Goal: Obtain resource: Download file/media

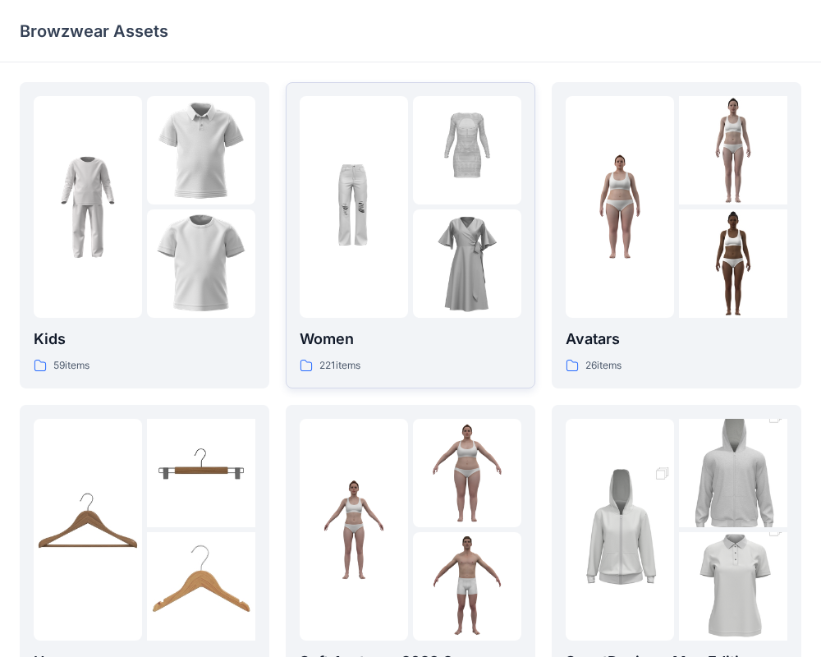
click at [410, 291] on div at bounding box center [411, 207] width 222 height 222
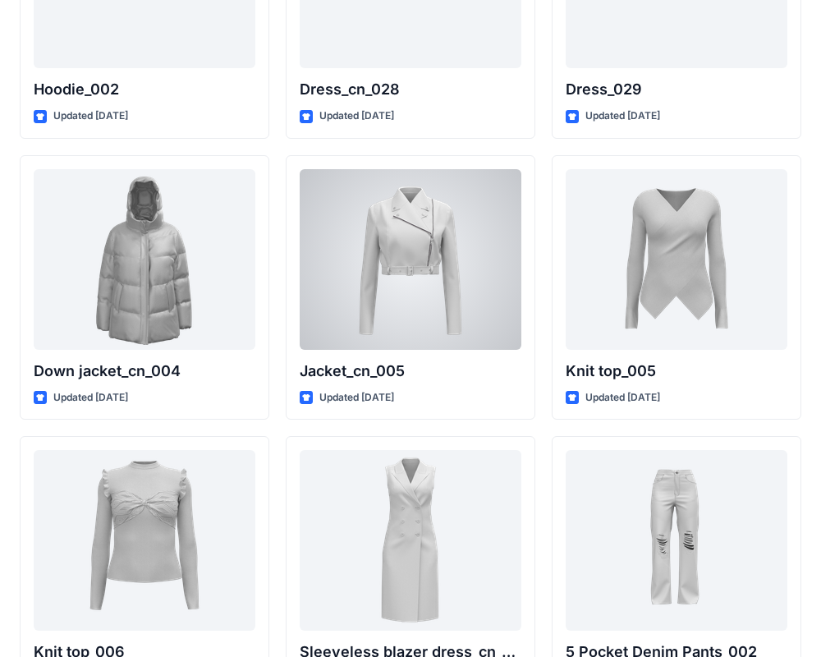
scroll to position [10471, 0]
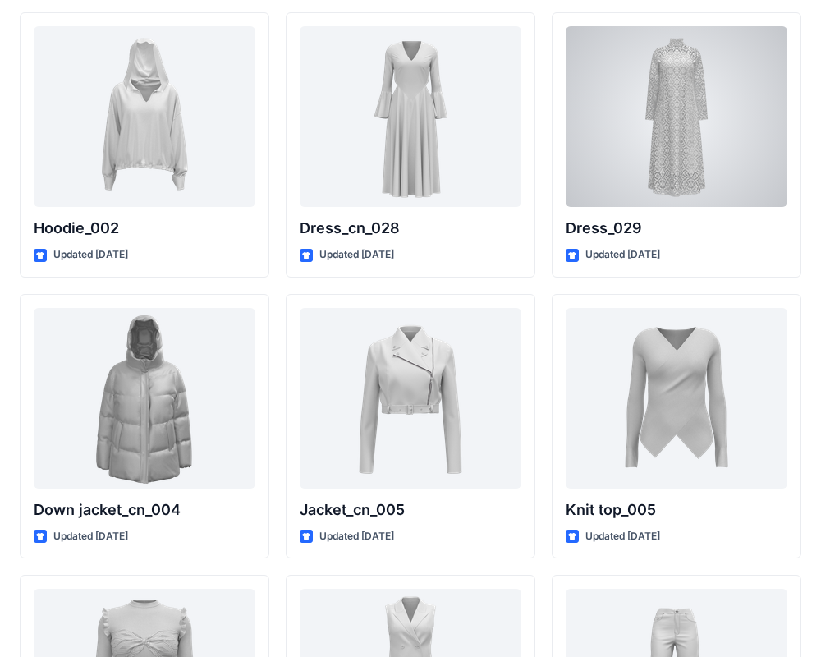
click at [693, 130] on div at bounding box center [676, 116] width 222 height 181
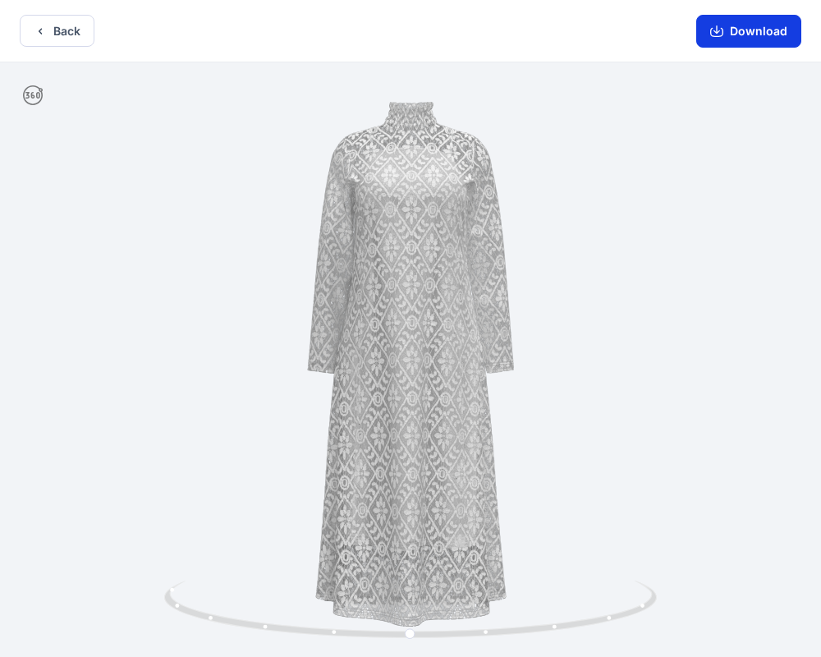
click at [731, 36] on button "Download" at bounding box center [748, 31] width 105 height 33
click at [89, 36] on button "Back" at bounding box center [57, 31] width 75 height 32
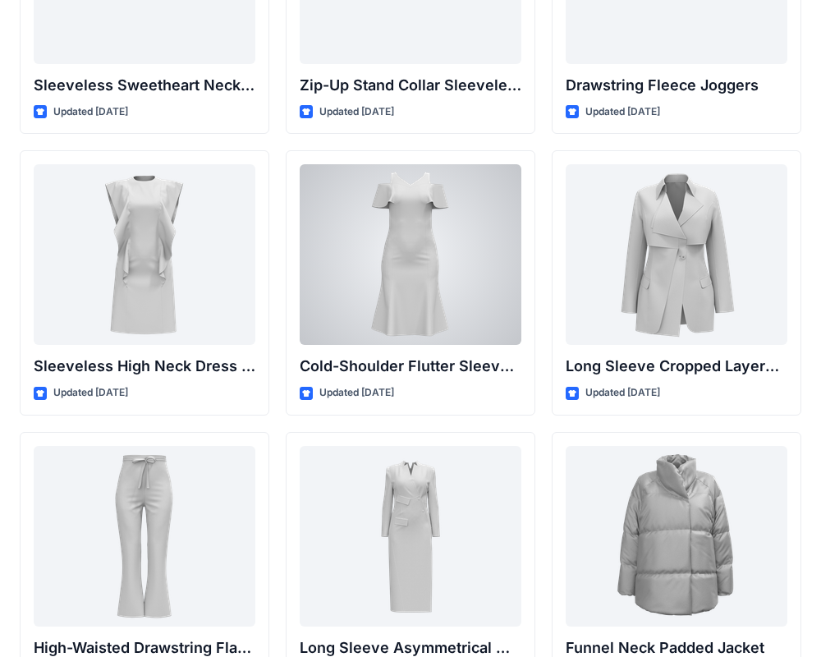
scroll to position [5836, 0]
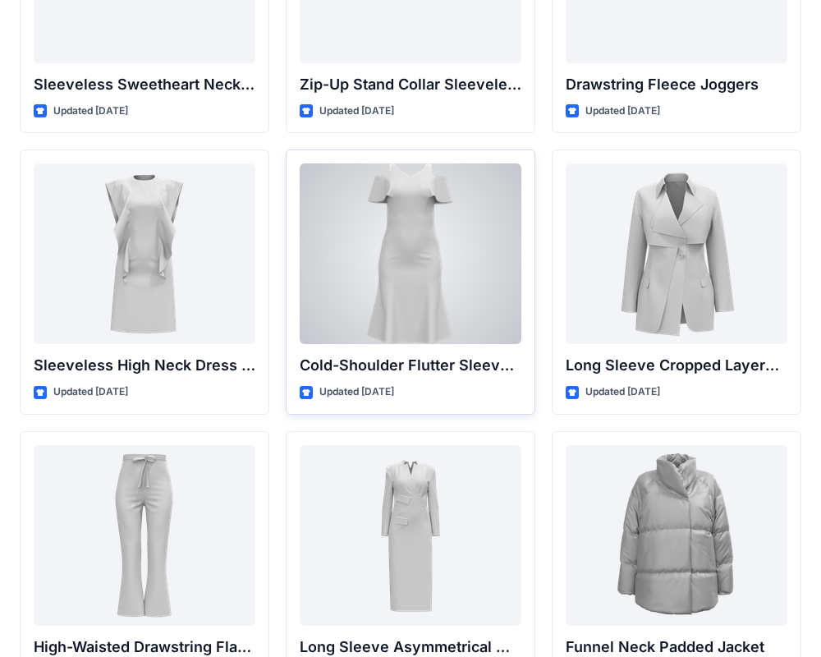
click at [435, 322] on div at bounding box center [411, 253] width 222 height 181
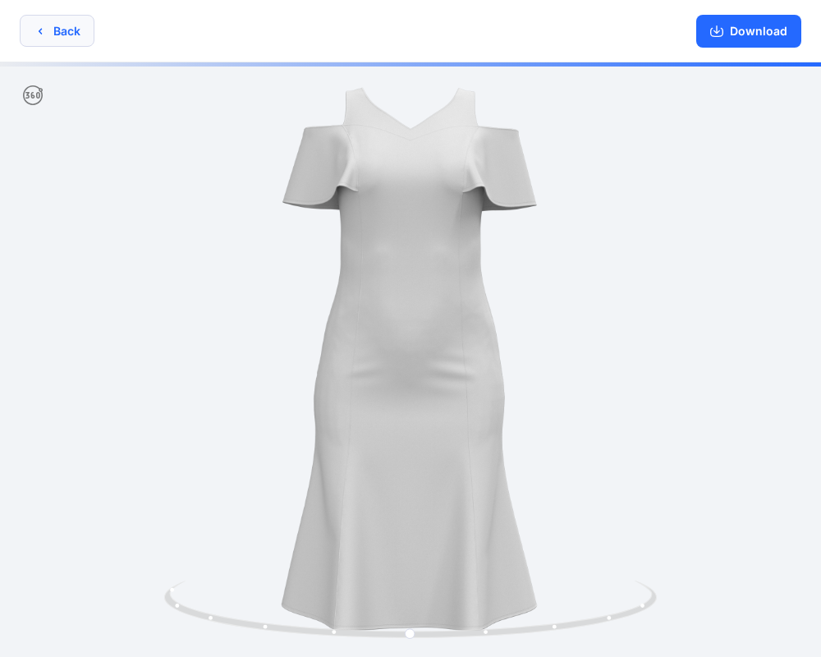
click at [58, 30] on button "Back" at bounding box center [57, 31] width 75 height 32
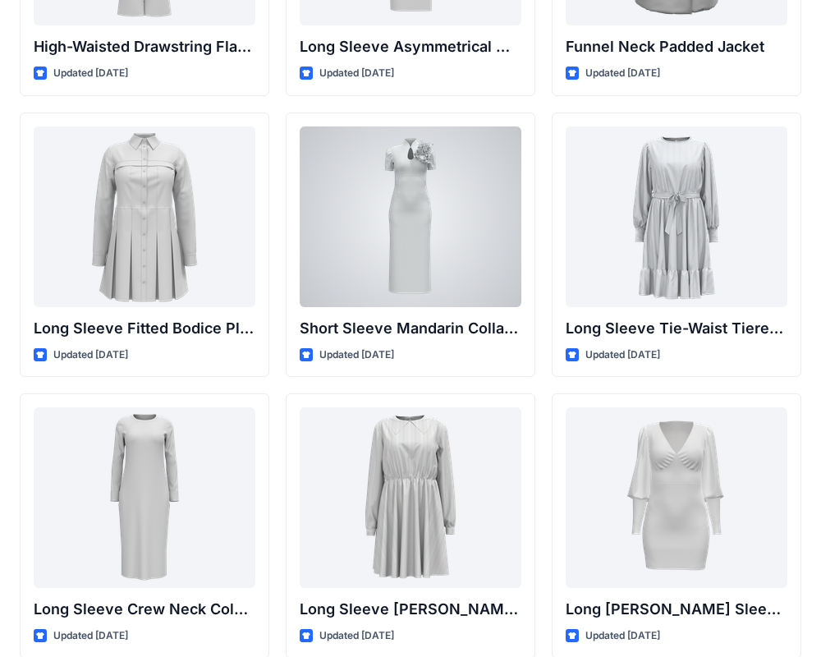
scroll to position [6443, 0]
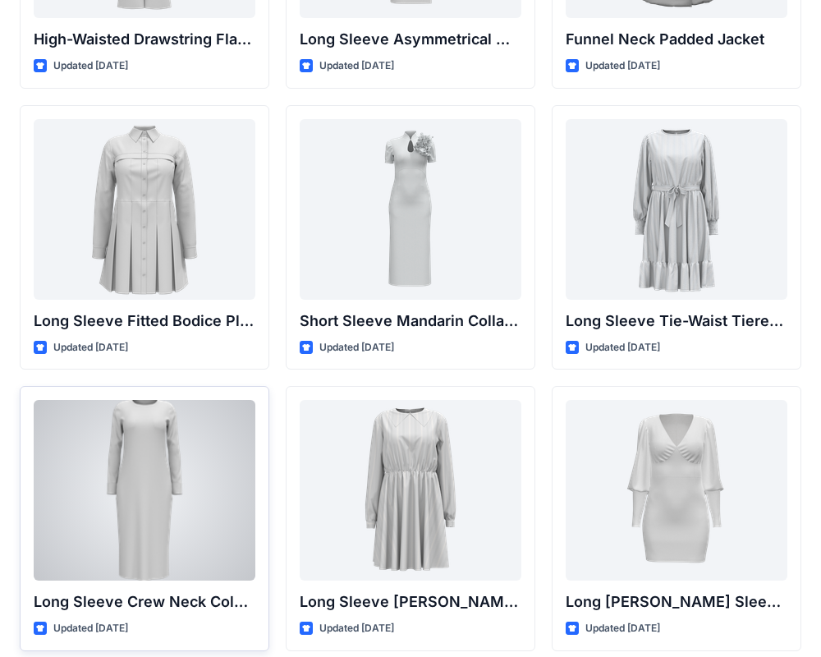
click at [246, 415] on div at bounding box center [145, 490] width 222 height 181
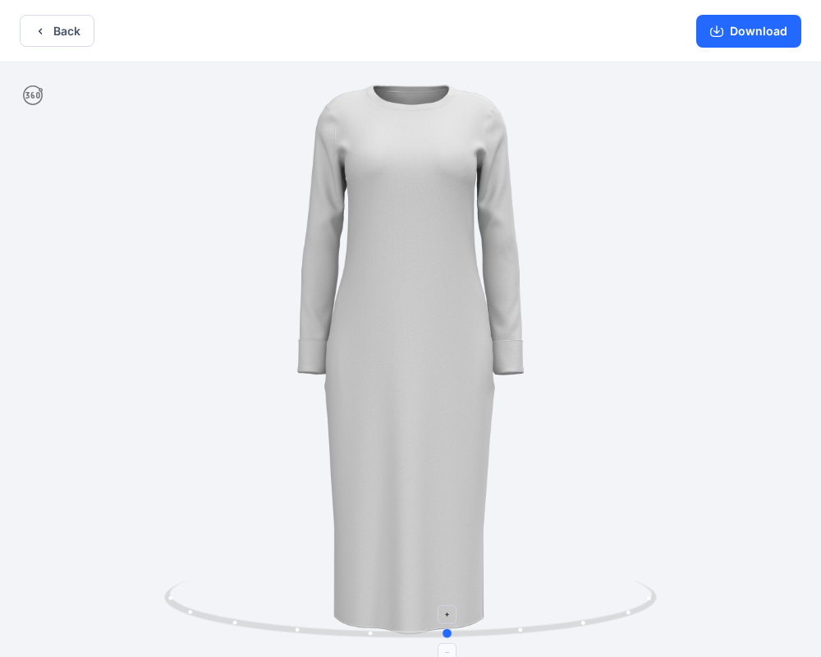
drag, startPoint x: 427, startPoint y: 638, endPoint x: 457, endPoint y: 614, distance: 38.6
click at [455, 615] on icon at bounding box center [412, 611] width 496 height 62
drag, startPoint x: 724, startPoint y: 10, endPoint x: 719, endPoint y: 21, distance: 12.5
click at [723, 13] on div "Download" at bounding box center [748, 31] width 144 height 62
click at [717, 23] on button "Download" at bounding box center [748, 31] width 105 height 33
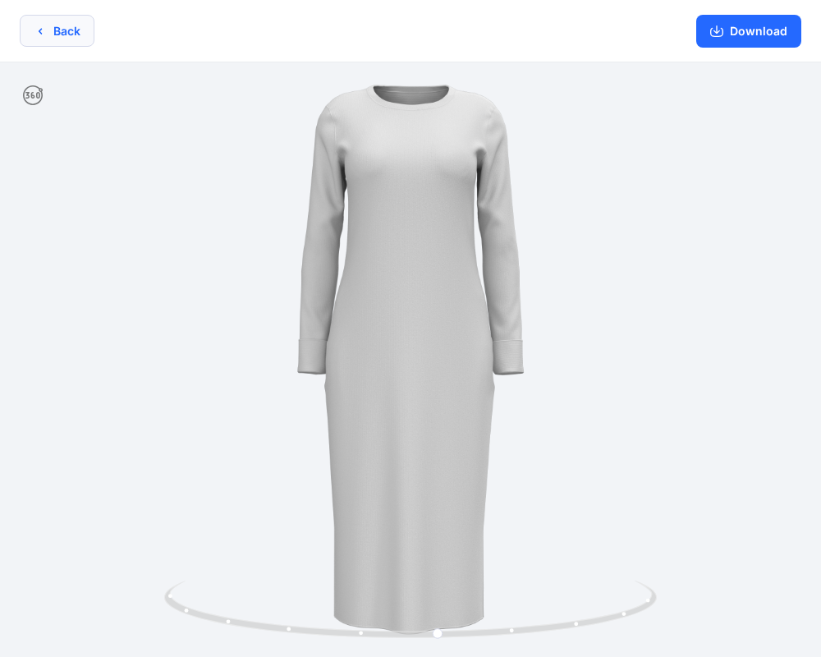
click at [33, 31] on button "Back" at bounding box center [57, 31] width 75 height 32
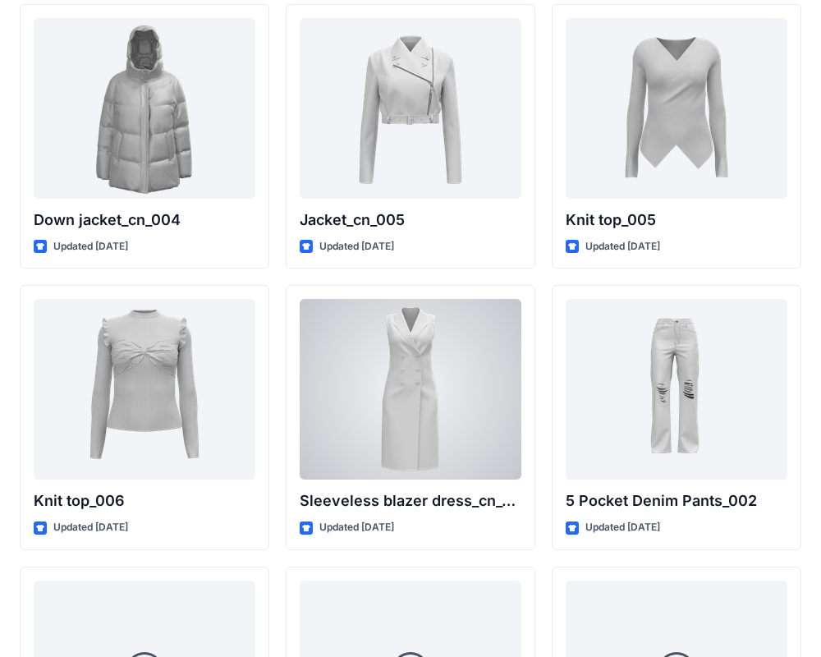
scroll to position [10763, 0]
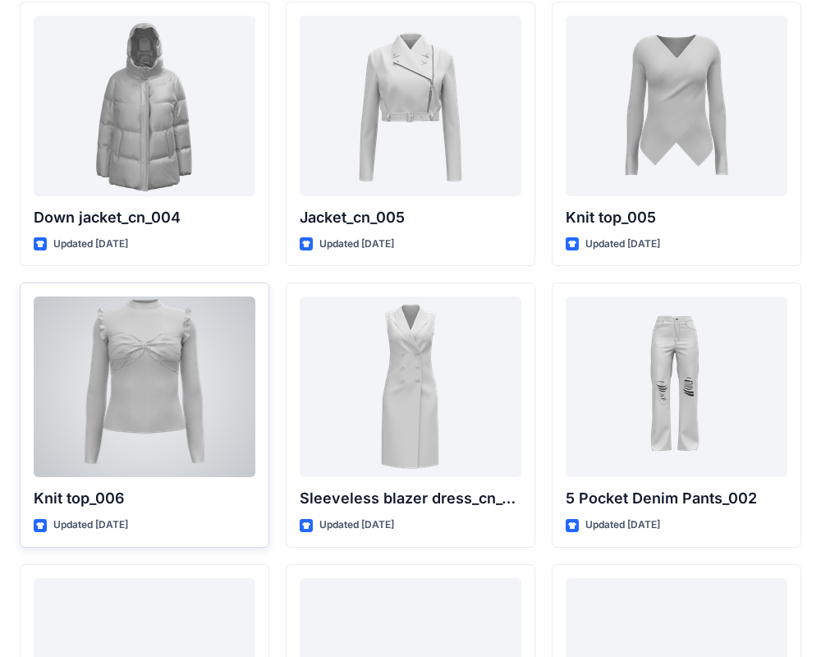
click at [202, 392] on div at bounding box center [145, 386] width 222 height 181
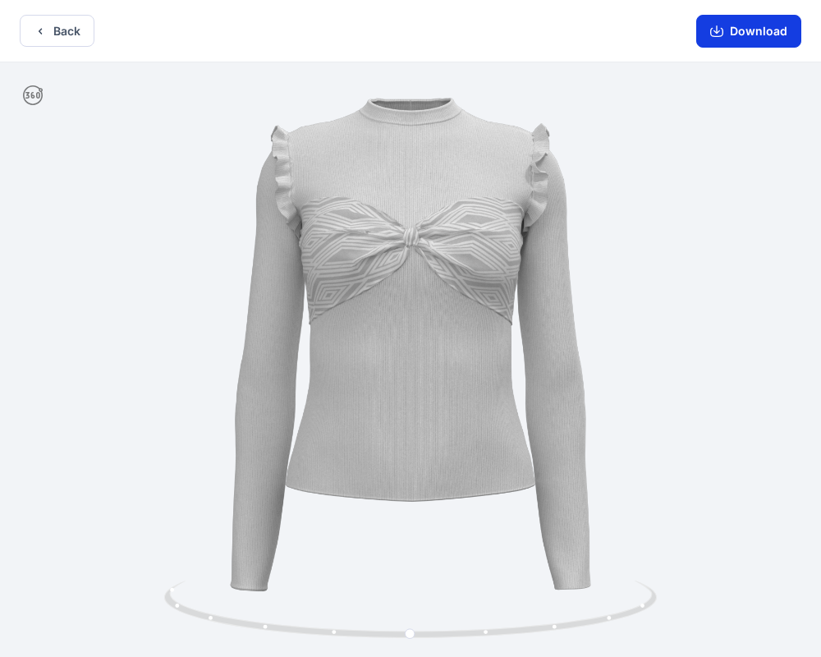
click at [751, 38] on button "Download" at bounding box center [748, 31] width 105 height 33
click at [94, 23] on button "Back" at bounding box center [57, 31] width 75 height 32
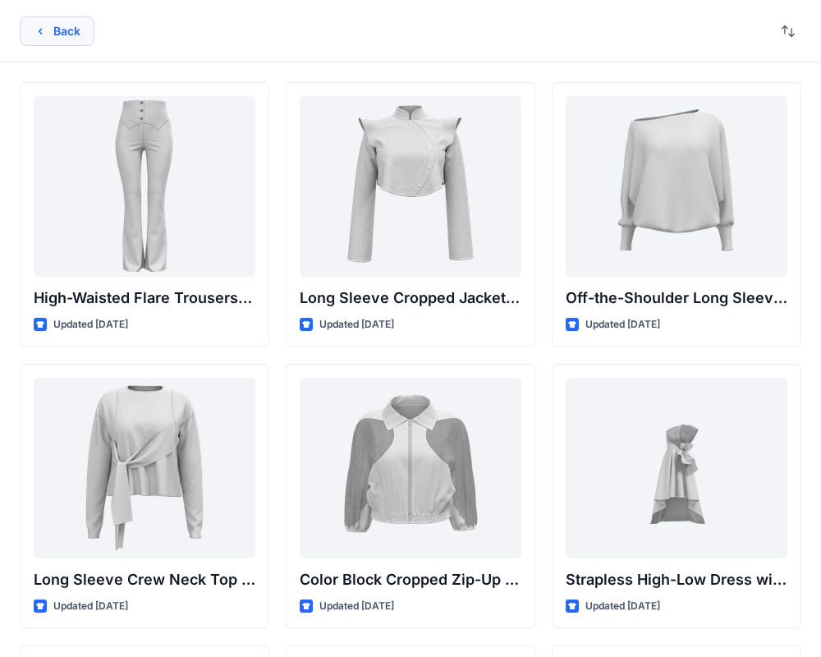
click at [70, 31] on button "Back" at bounding box center [57, 31] width 75 height 30
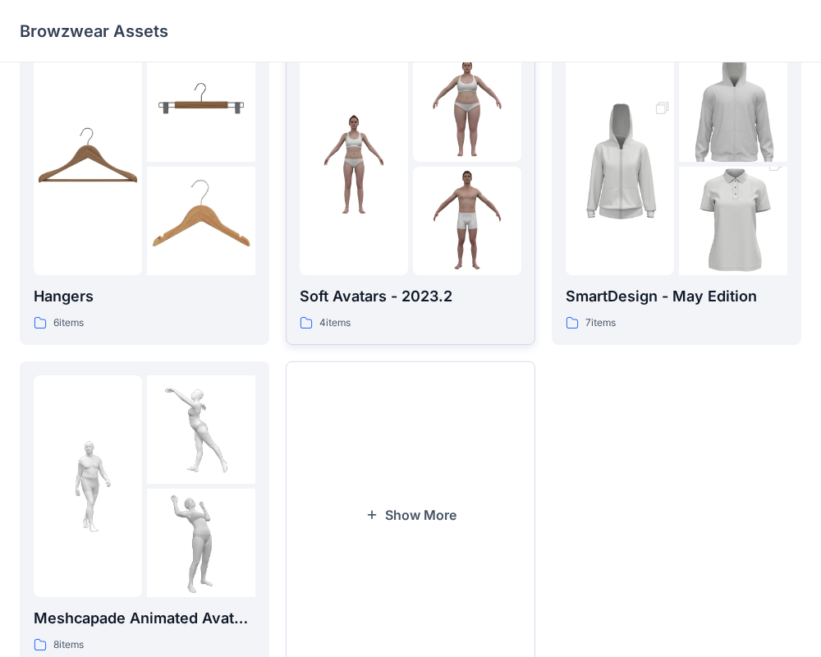
scroll to position [370, 0]
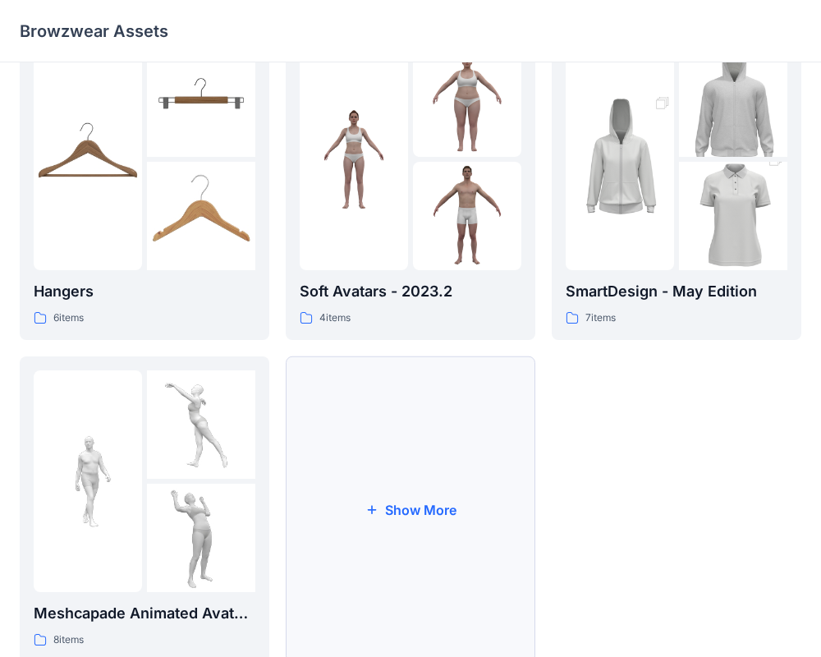
click at [422, 492] on button "Show More" at bounding box center [410, 509] width 249 height 306
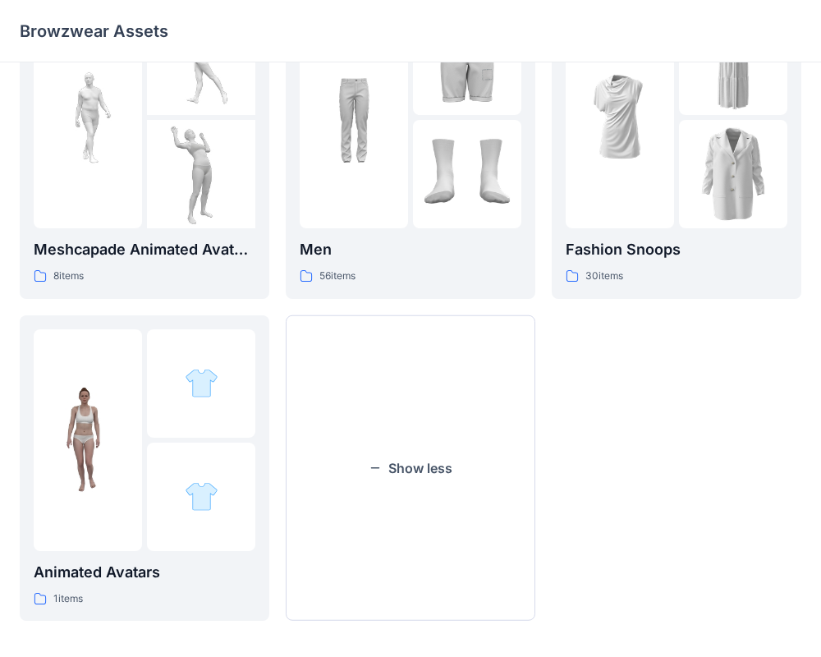
scroll to position [741, 0]
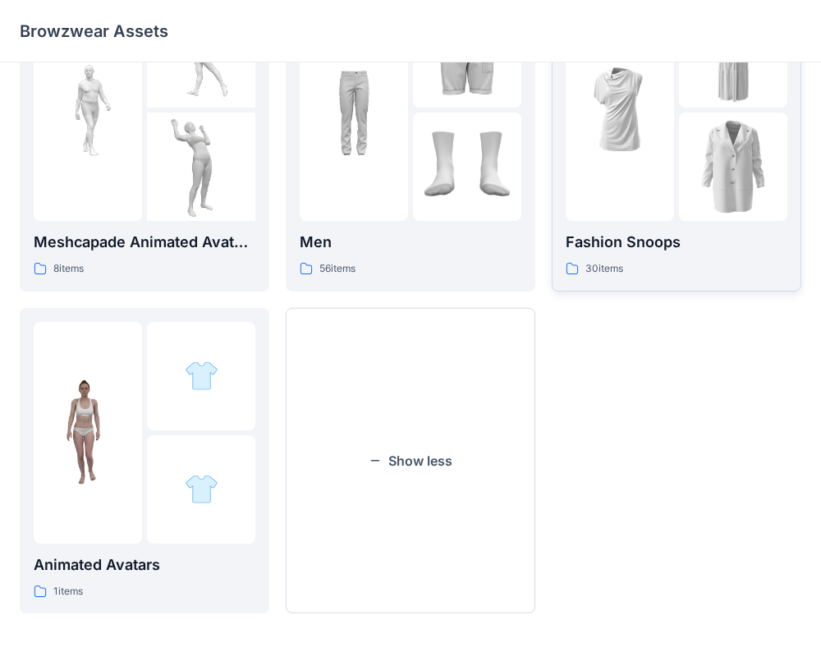
click at [640, 249] on p "Fashion Snoops" at bounding box center [676, 242] width 222 height 23
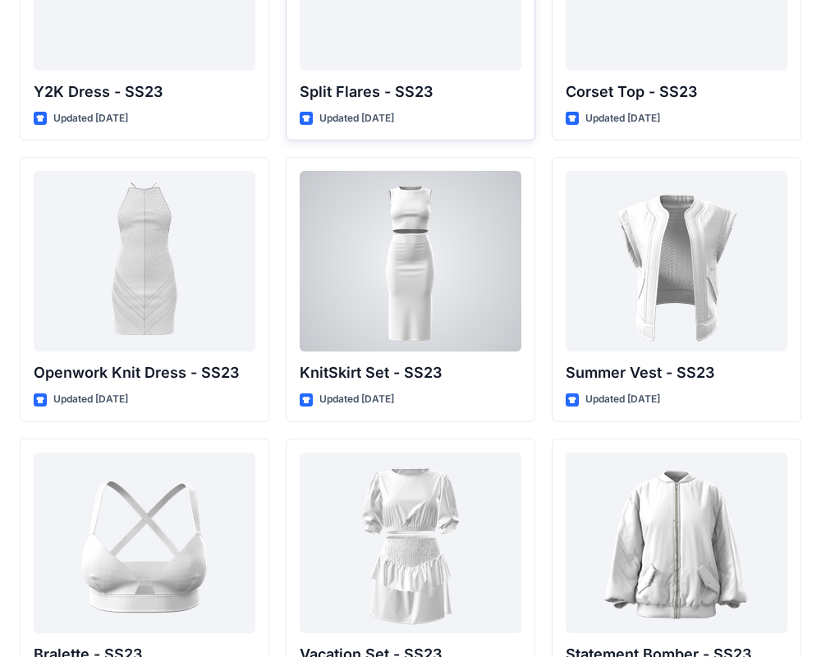
scroll to position [1615, 0]
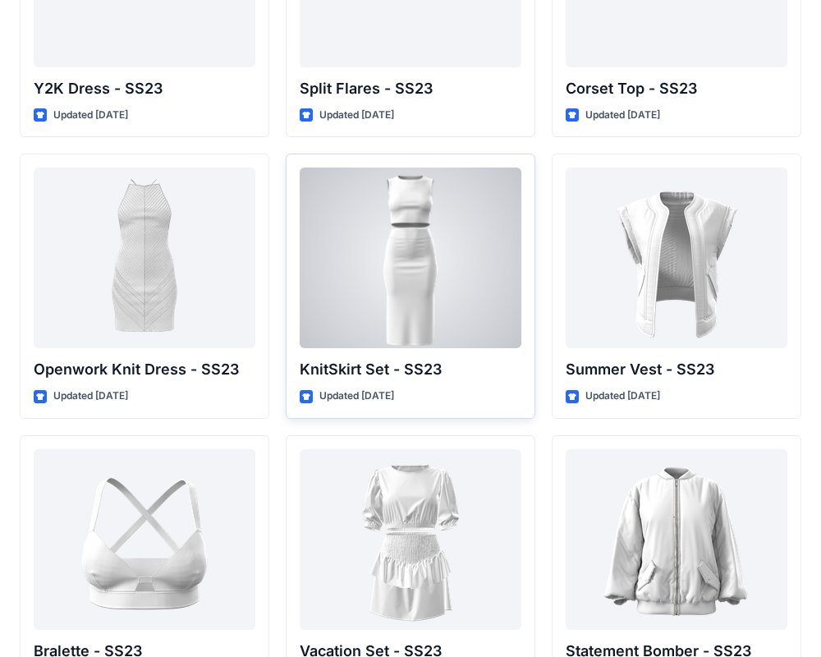
click at [428, 232] on div at bounding box center [411, 257] width 222 height 181
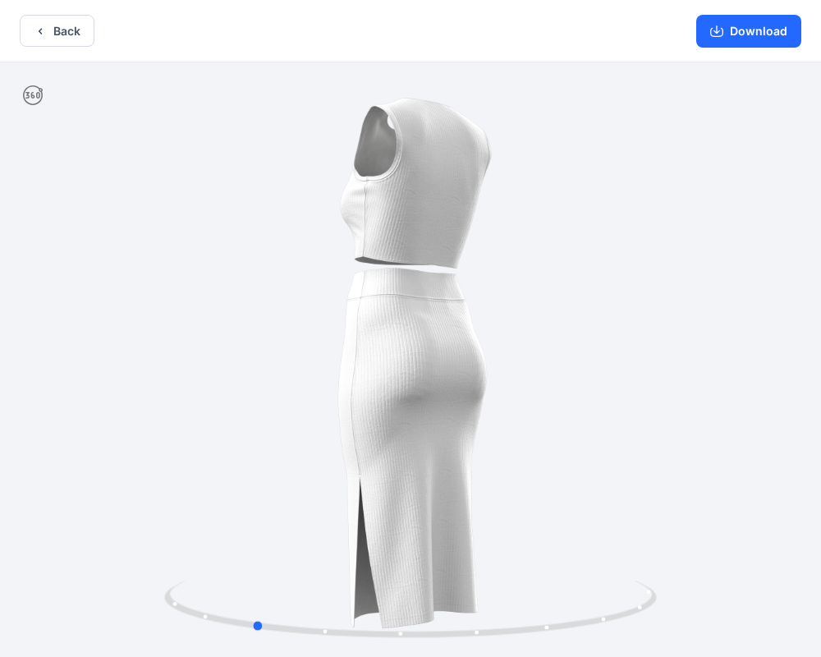
drag, startPoint x: 420, startPoint y: 641, endPoint x: 755, endPoint y: 479, distance: 371.8
click at [755, 479] on div at bounding box center [410, 360] width 821 height 597
click at [764, 46] on button "Download" at bounding box center [748, 31] width 105 height 33
click at [85, 43] on button "Back" at bounding box center [57, 31] width 75 height 32
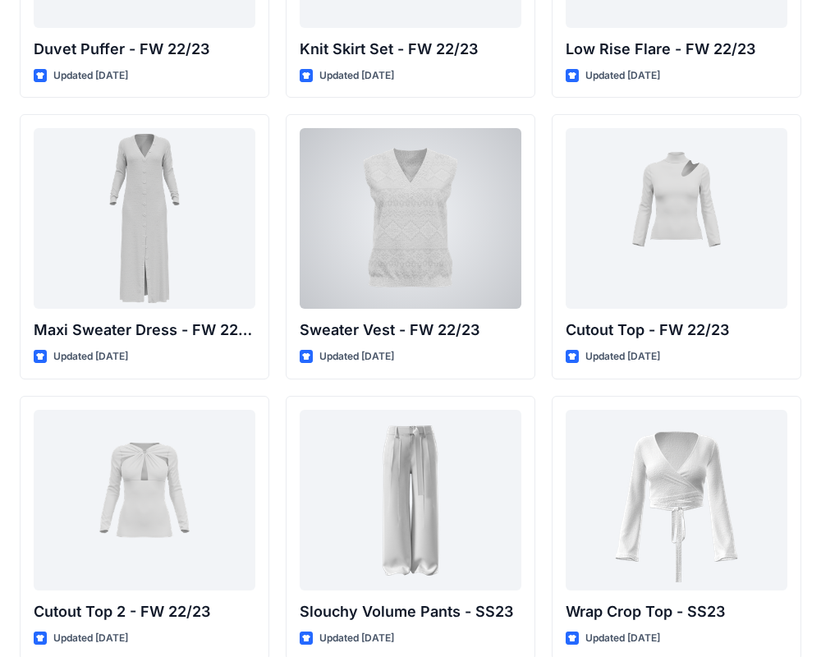
scroll to position [549, 0]
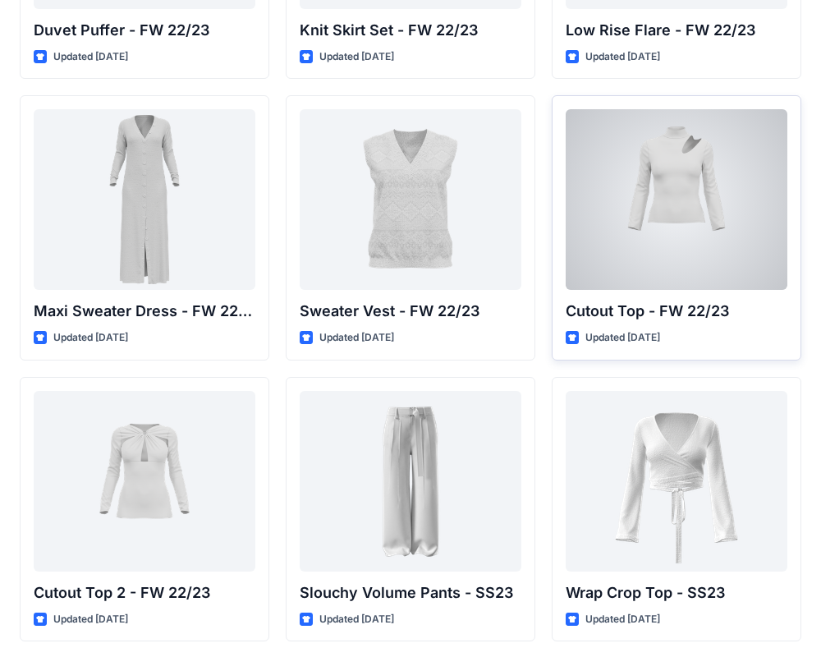
click at [659, 218] on div at bounding box center [676, 199] width 222 height 181
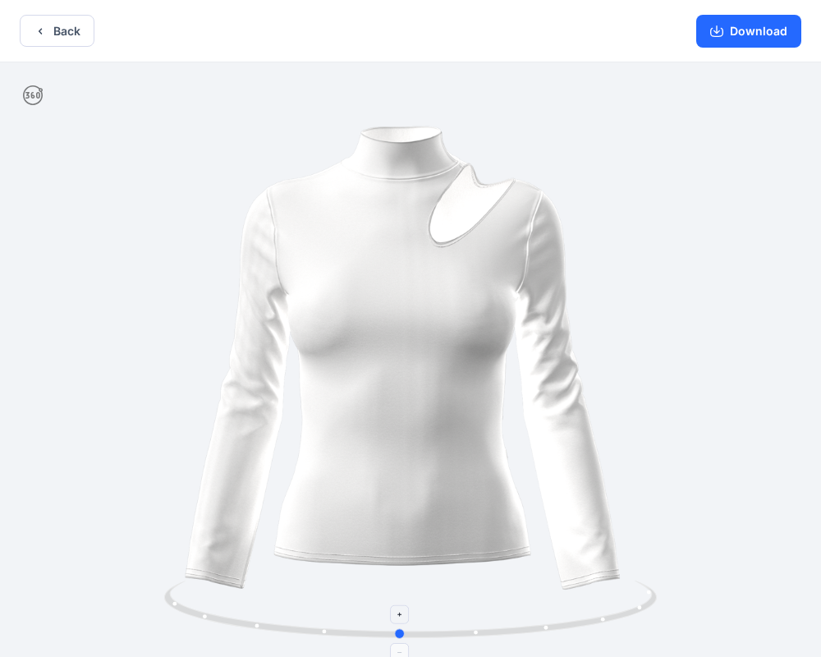
drag, startPoint x: 279, startPoint y: 632, endPoint x: 350, endPoint y: 609, distance: 74.2
click at [268, 642] on div at bounding box center [410, 360] width 821 height 597
drag, startPoint x: 756, startPoint y: 35, endPoint x: 766, endPoint y: 24, distance: 15.7
click at [766, 24] on button "Download" at bounding box center [748, 31] width 105 height 33
